Goal: Transaction & Acquisition: Purchase product/service

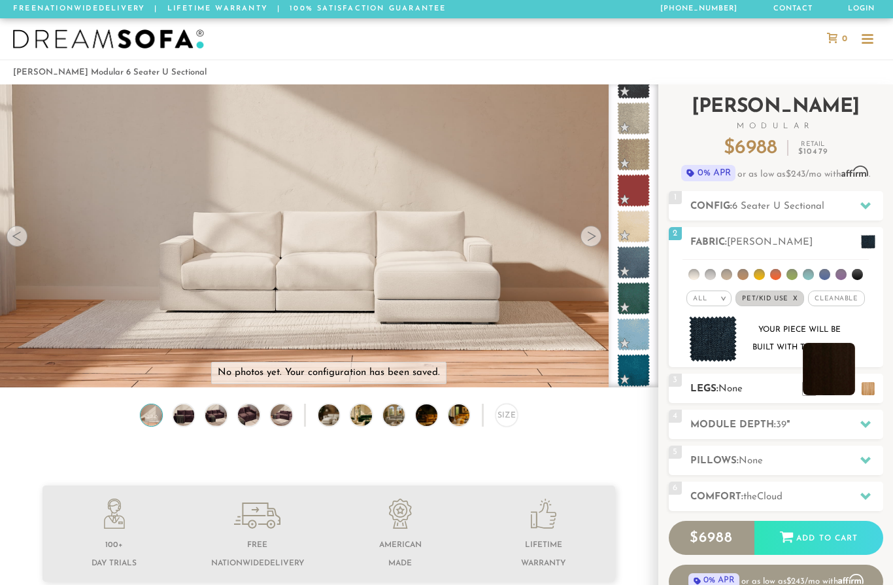
click at [854, 390] on li at bounding box center [829, 369] width 52 height 52
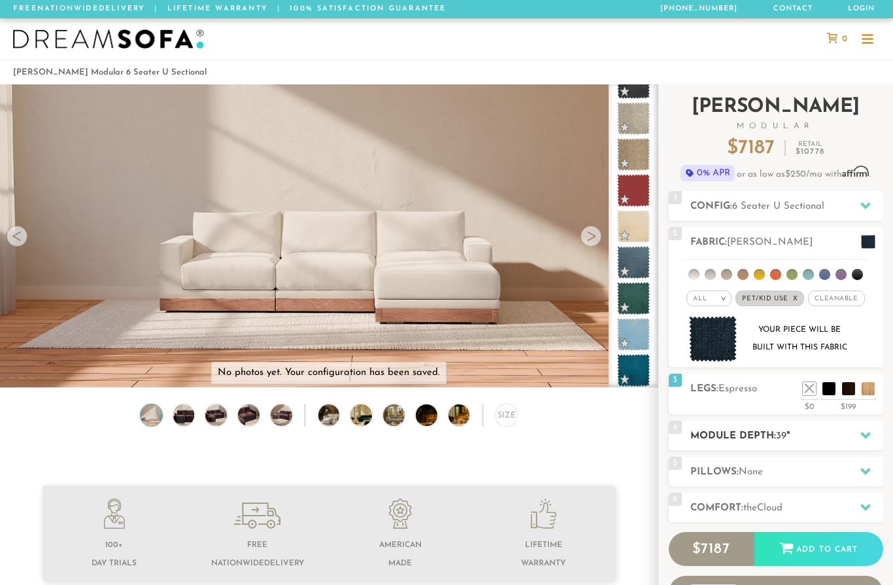
click at [864, 439] on icon at bounding box center [865, 435] width 10 height 10
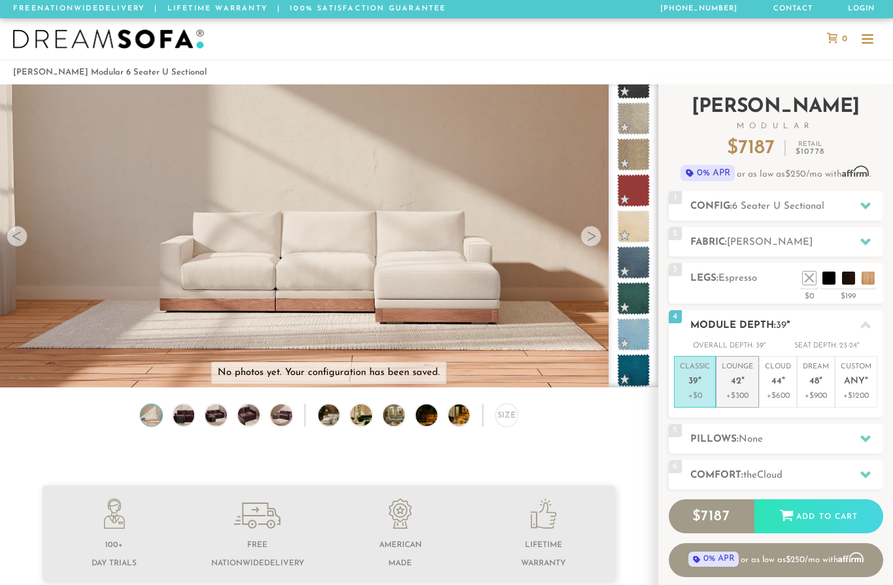
click at [747, 386] on p "Lounge 42 "" at bounding box center [737, 376] width 31 height 28
click at [866, 326] on icon at bounding box center [865, 325] width 10 height 10
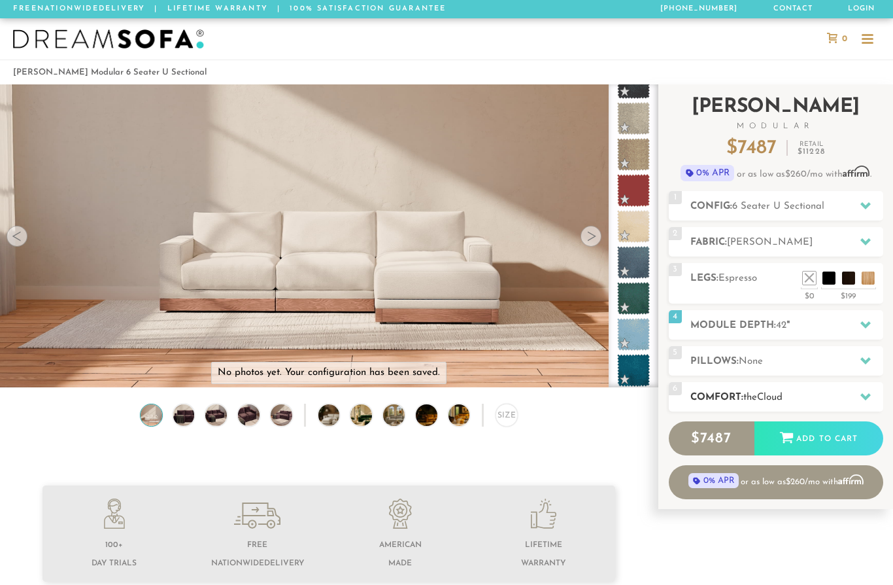
click at [867, 400] on icon at bounding box center [865, 396] width 10 height 10
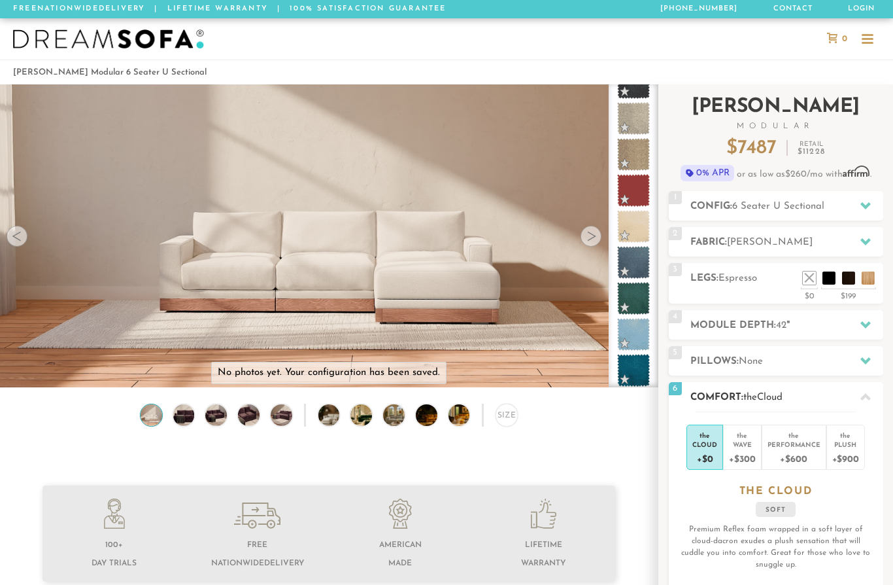
click at [847, 474] on div "the Cloud +$0 the Wave +$300 the Performance +$600 the Plush +$900 the CLOUD so…" at bounding box center [776, 519] width 214 height 216
click at [847, 468] on li "the Plush +$900" at bounding box center [845, 446] width 39 height 45
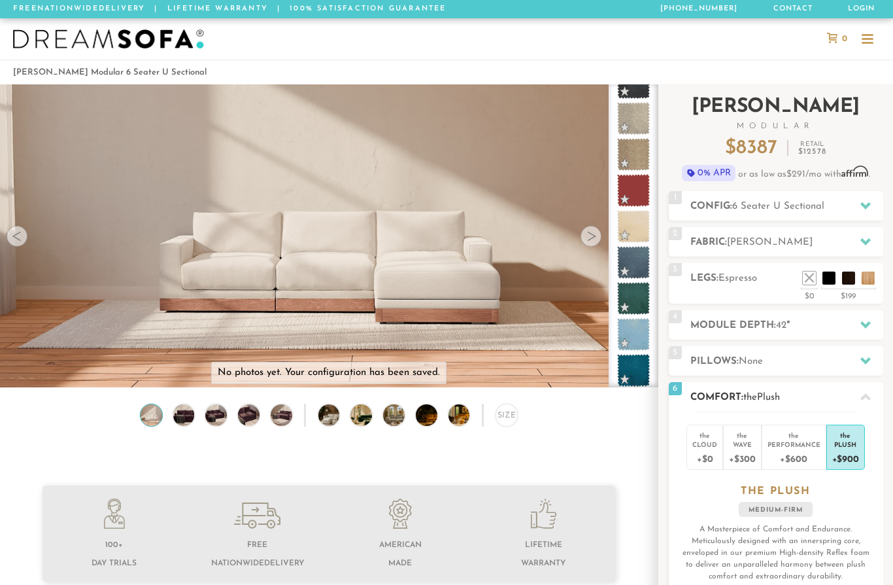
click at [868, 399] on icon at bounding box center [865, 396] width 10 height 7
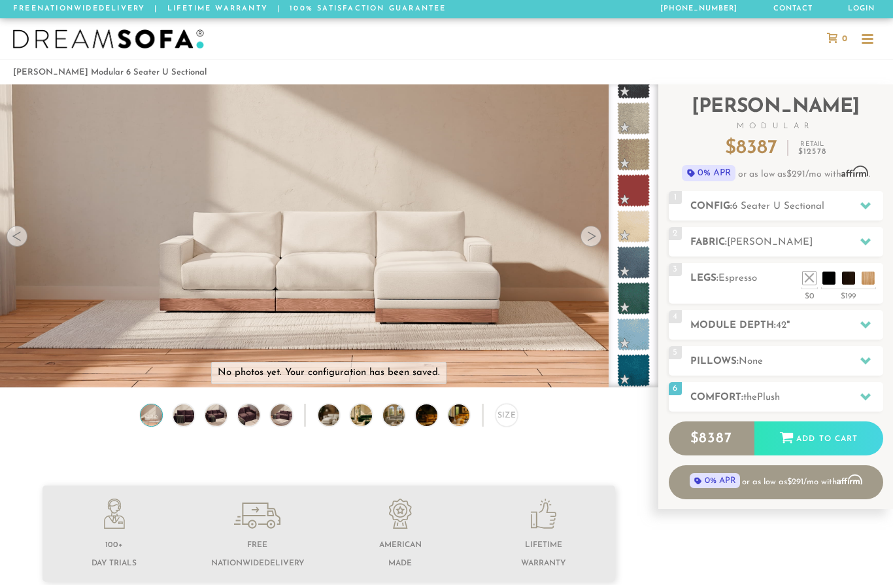
click at [879, 42] on div at bounding box center [867, 39] width 25 height 25
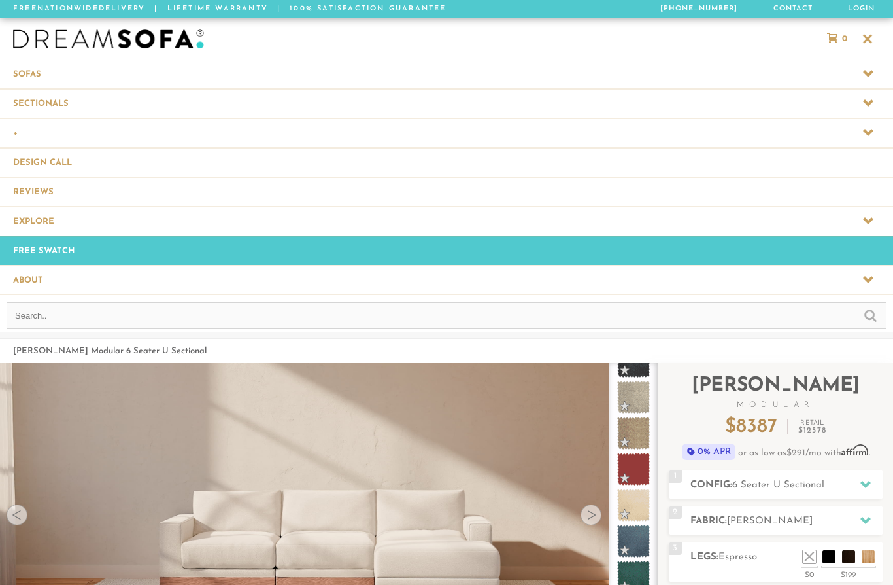
scroll to position [14593, 893]
click at [870, 76] on icon at bounding box center [868, 73] width 10 height 10
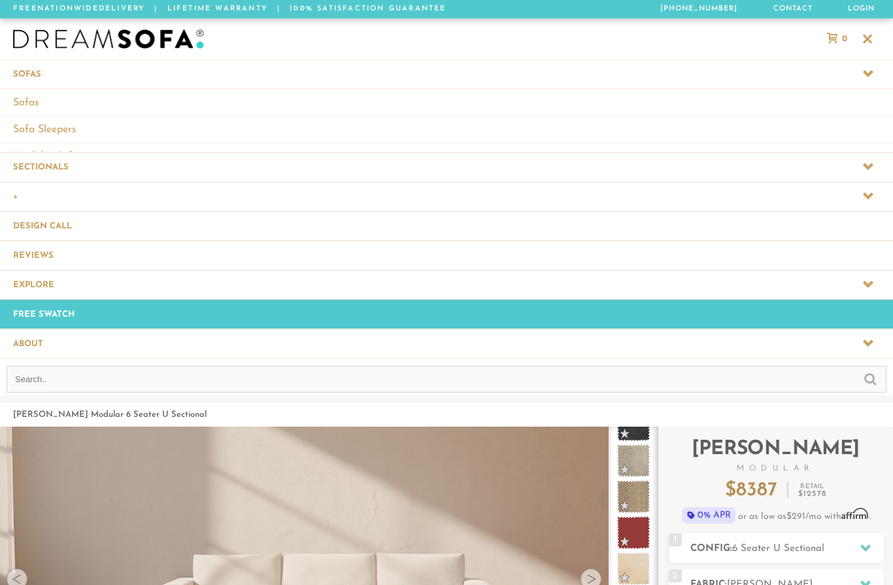
scroll to position [1, 1]
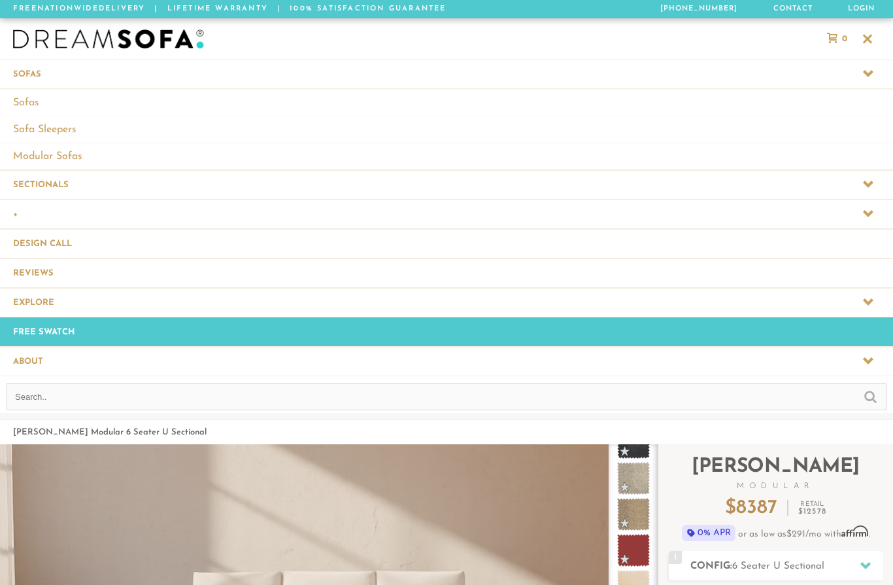
click at [869, 188] on icon at bounding box center [868, 183] width 10 height 10
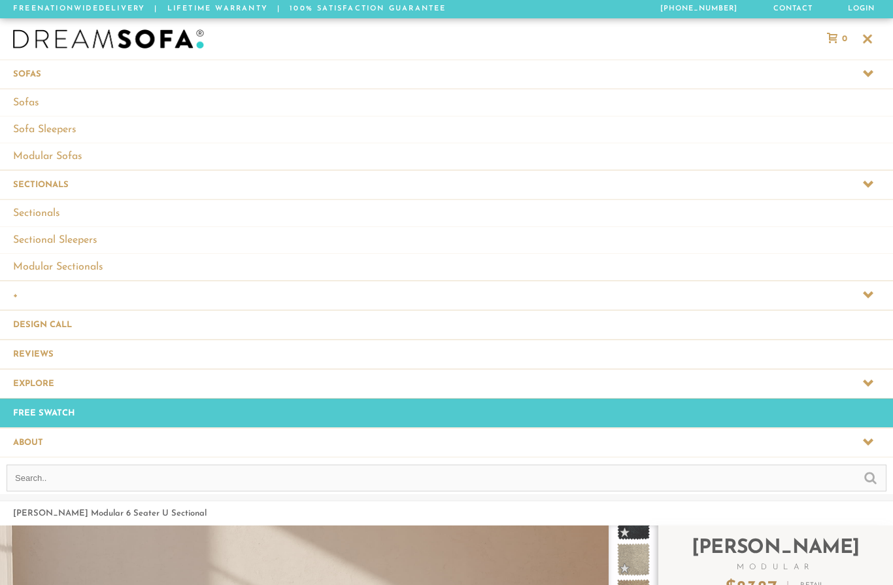
click at [879, 294] on span at bounding box center [446, 294] width 893 height 29
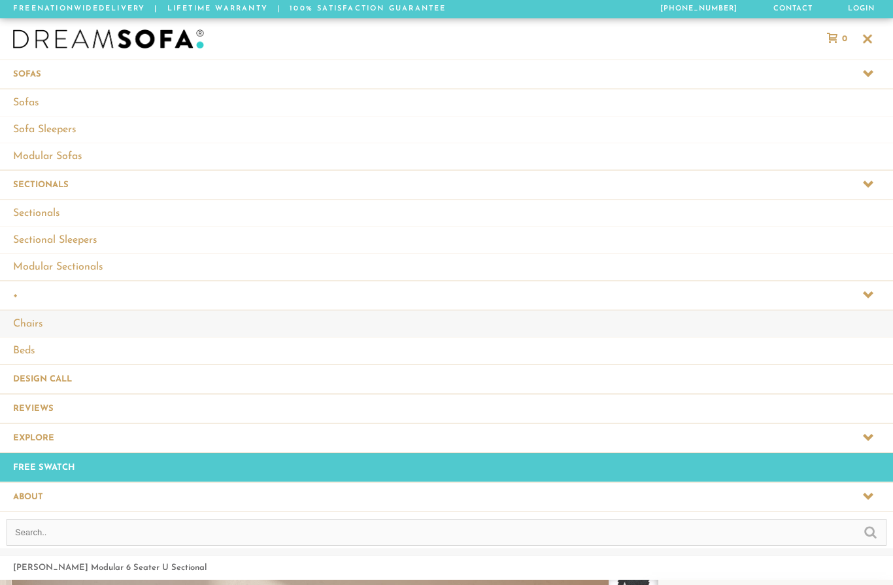
click at [865, 324] on link "Chairs" at bounding box center [446, 323] width 893 height 27
